Goal: Find specific page/section: Find specific page/section

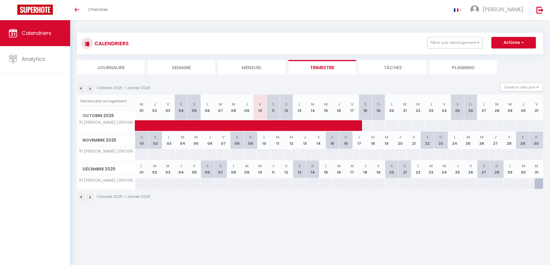
click at [288, 32] on div "CALENDRIERS Filtrer par hébergement Tous 10 [PERSON_NAME] Plein Centre-Ville Ro…" at bounding box center [310, 117] width 466 height 180
click at [290, 47] on div "CALENDRIERS Filtrer par hébergement Tous 10 [PERSON_NAME] Plein Centre-Ville Ro…" at bounding box center [309, 43] width 457 height 13
click at [340, 50] on div "CALENDRIERS Filtrer par hébergement Tous 10 Vaquez royat · Elégant Plein Centre…" at bounding box center [310, 44] width 466 height 22
click at [250, 24] on div "CALENDRIERS Filtrer par hébergement Tous 10 [PERSON_NAME] [GEOGRAPHIC_DATA]-[GE…" at bounding box center [310, 116] width 480 height 193
